Goal: Information Seeking & Learning: Find specific fact

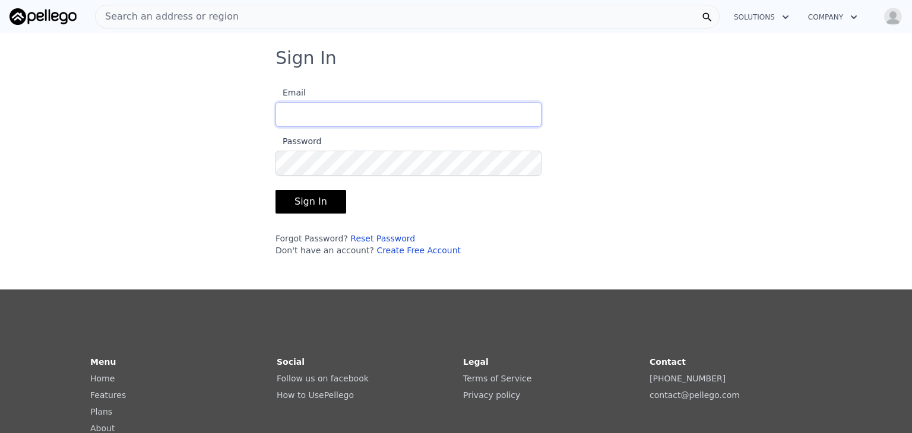
type input "[EMAIL_ADDRESS][DOMAIN_NAME]"
click at [308, 198] on button "Sign In" at bounding box center [310, 202] width 71 height 24
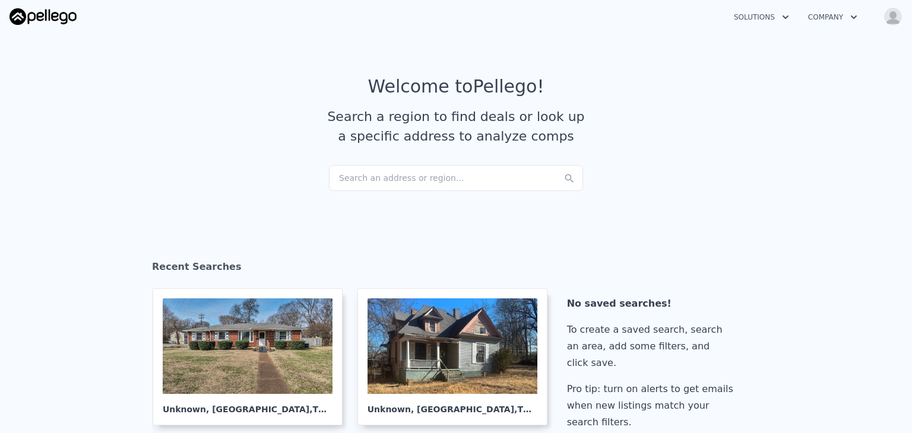
click at [416, 183] on div "Search an address or region..." at bounding box center [456, 178] width 254 height 26
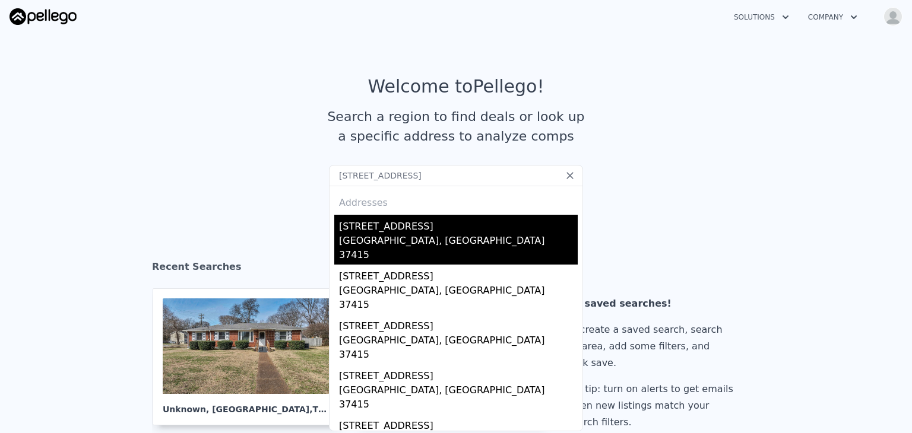
type input "[STREET_ADDRESS]"
click at [387, 230] on div "[STREET_ADDRESS]" at bounding box center [458, 224] width 239 height 19
